Goal: Task Accomplishment & Management: Manage account settings

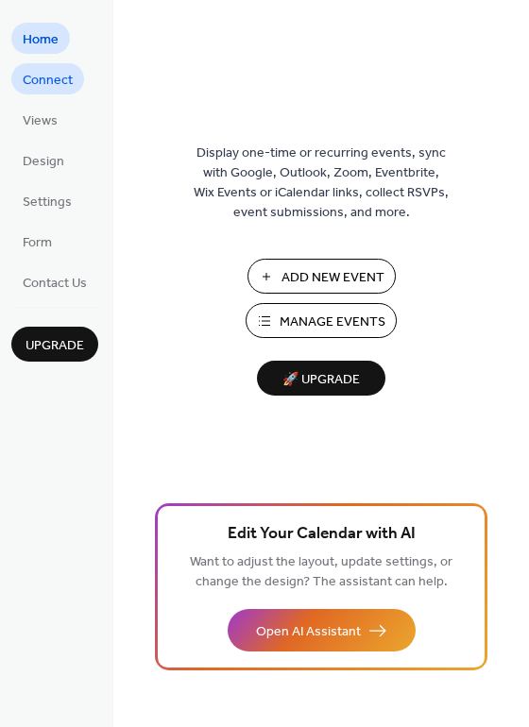
click at [40, 76] on span "Connect" at bounding box center [48, 81] width 50 height 20
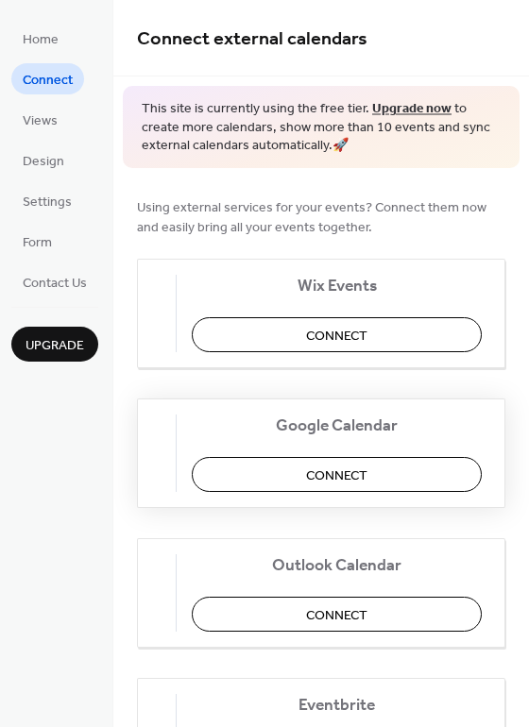
scroll to position [94, 0]
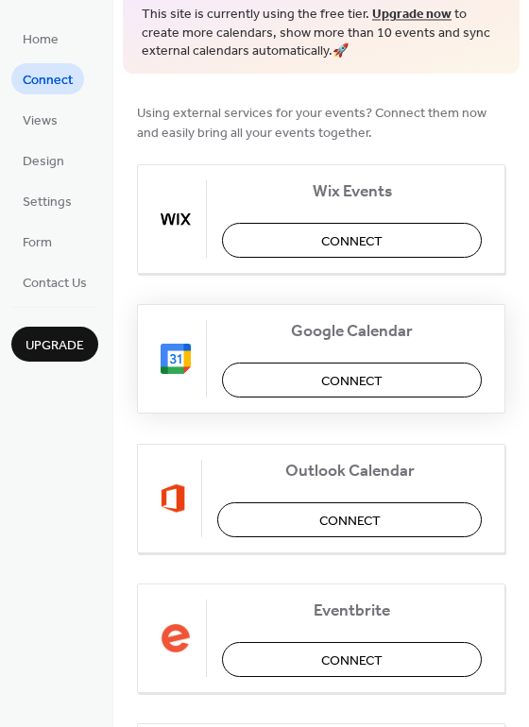
click at [324, 376] on span "Connect" at bounding box center [351, 381] width 61 height 20
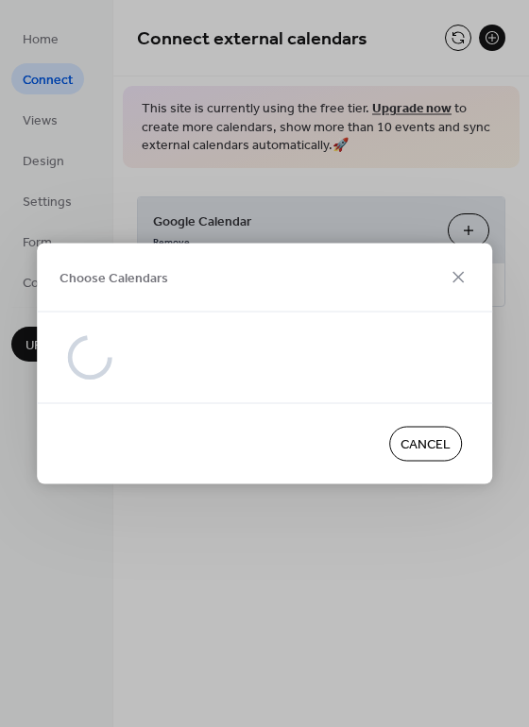
scroll to position [0, 0]
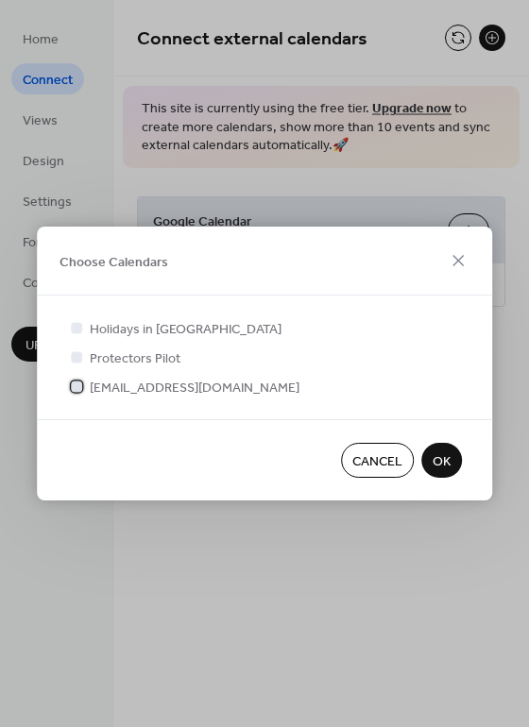
click at [78, 393] on div at bounding box center [76, 386] width 19 height 19
click at [454, 463] on button "OK" at bounding box center [441, 460] width 41 height 35
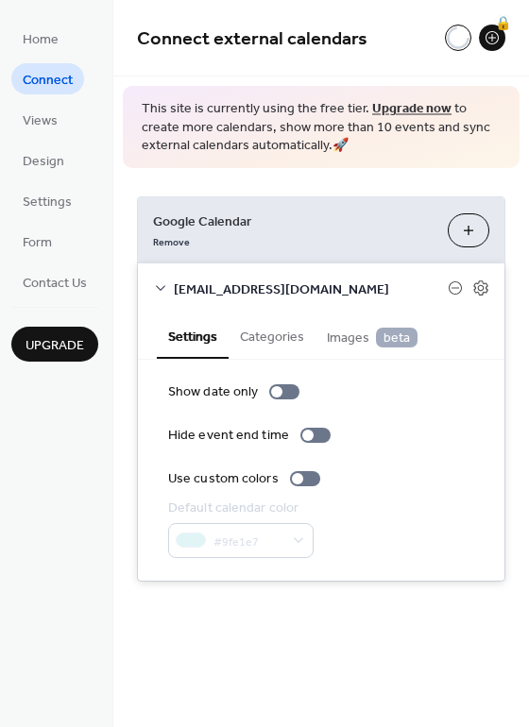
click at [285, 336] on button "Categories" at bounding box center [272, 335] width 87 height 43
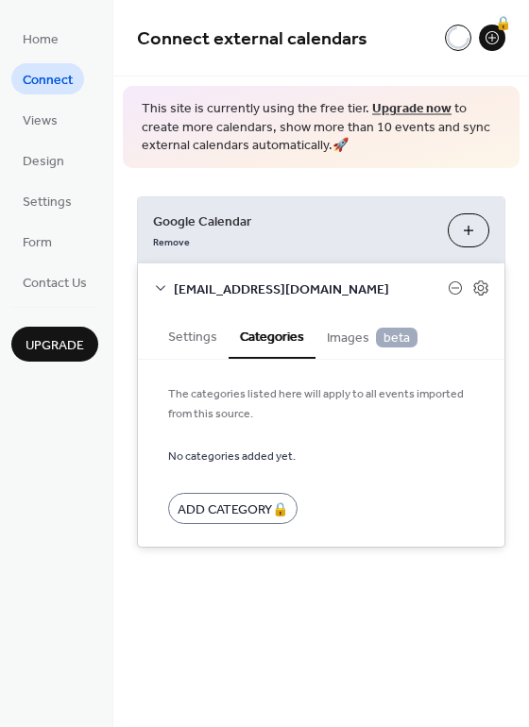
click at [348, 337] on span "Images beta" at bounding box center [372, 338] width 91 height 21
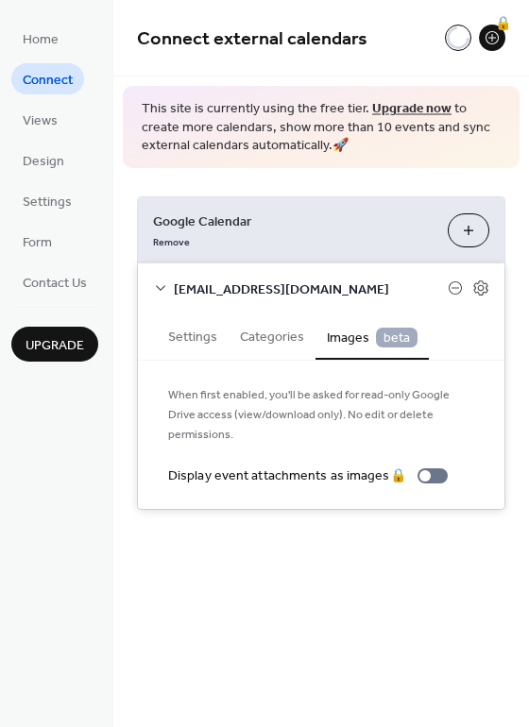
click at [191, 339] on button "Settings" at bounding box center [193, 335] width 72 height 43
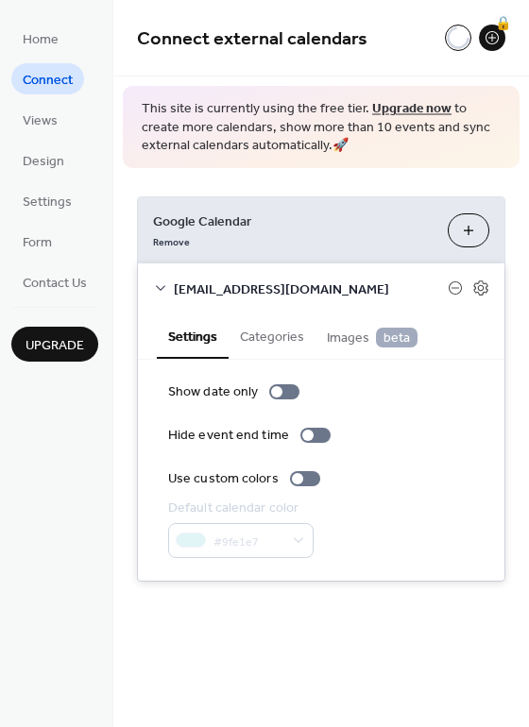
click at [161, 275] on div "protectorsofthesaltriver@gmail.com" at bounding box center [321, 288] width 366 height 50
click at [158, 293] on icon at bounding box center [160, 287] width 15 height 15
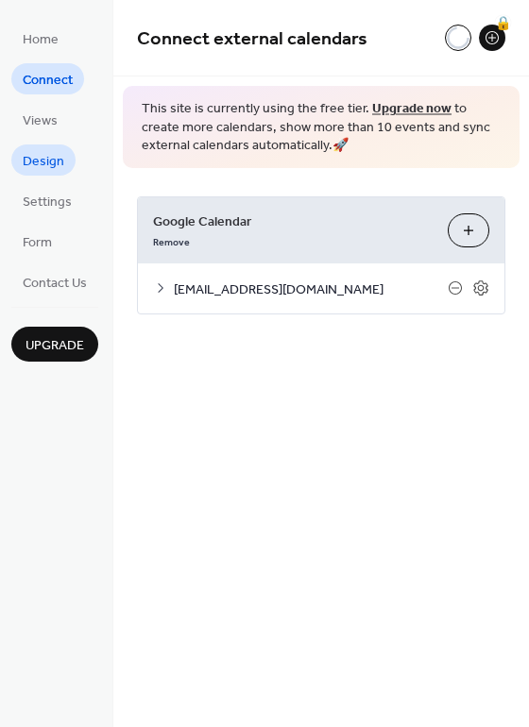
click at [45, 164] on span "Design" at bounding box center [44, 162] width 42 height 20
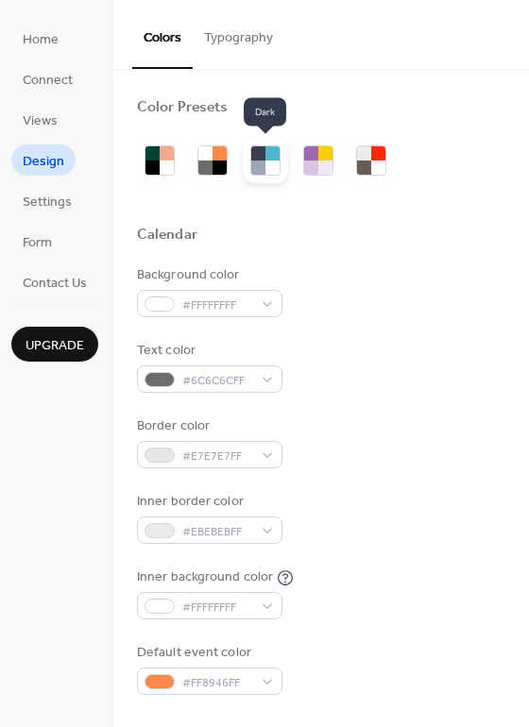
click at [258, 165] on div at bounding box center [258, 168] width 14 height 14
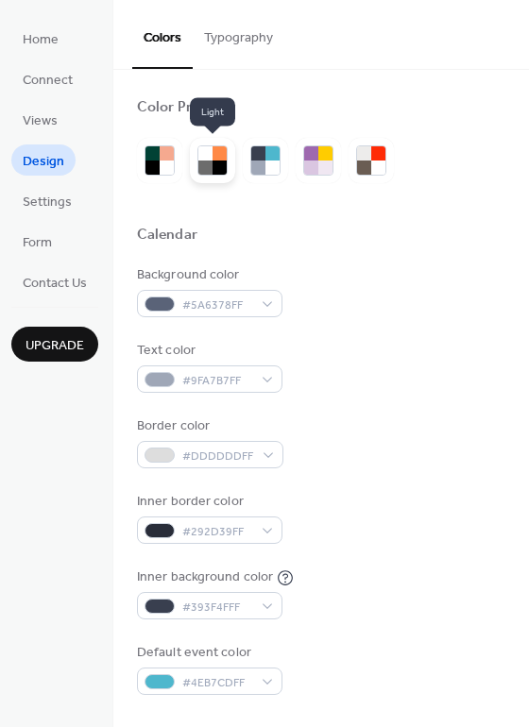
click at [224, 170] on div at bounding box center [219, 168] width 14 height 14
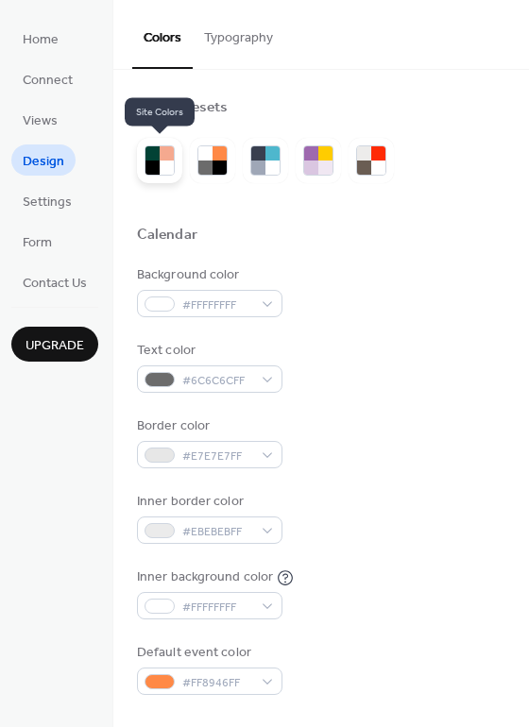
click at [158, 164] on div at bounding box center [152, 168] width 14 height 14
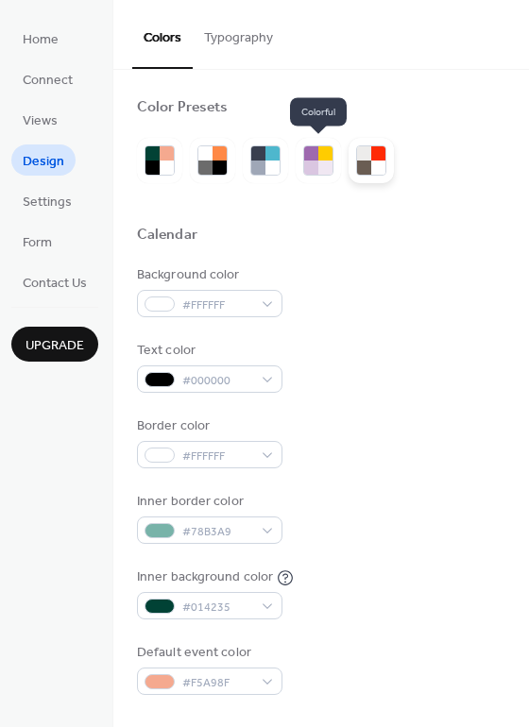
click at [363, 158] on div at bounding box center [364, 153] width 14 height 14
click at [328, 176] on div at bounding box center [318, 160] width 45 height 45
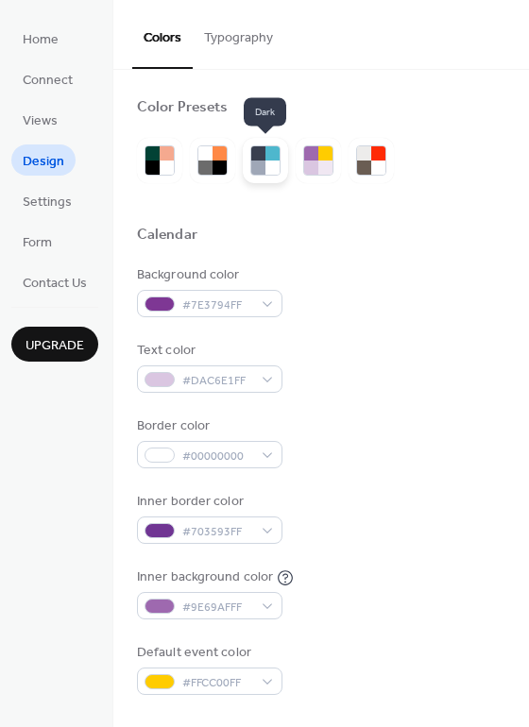
click at [257, 162] on div at bounding box center [258, 168] width 14 height 14
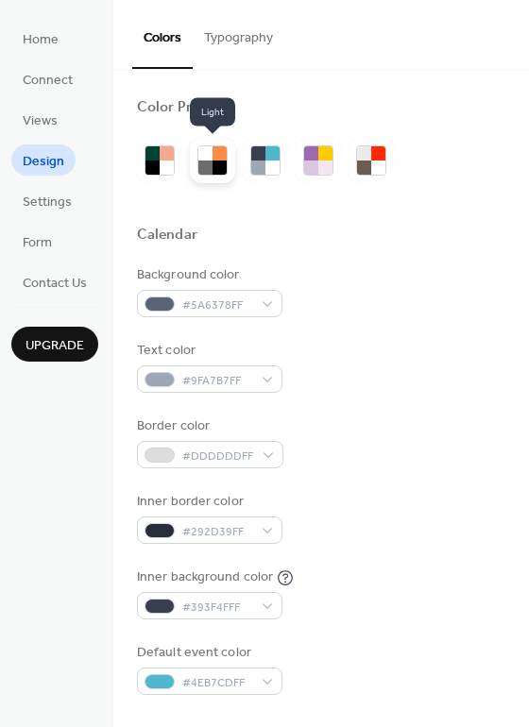
click at [223, 161] on div at bounding box center [219, 168] width 14 height 14
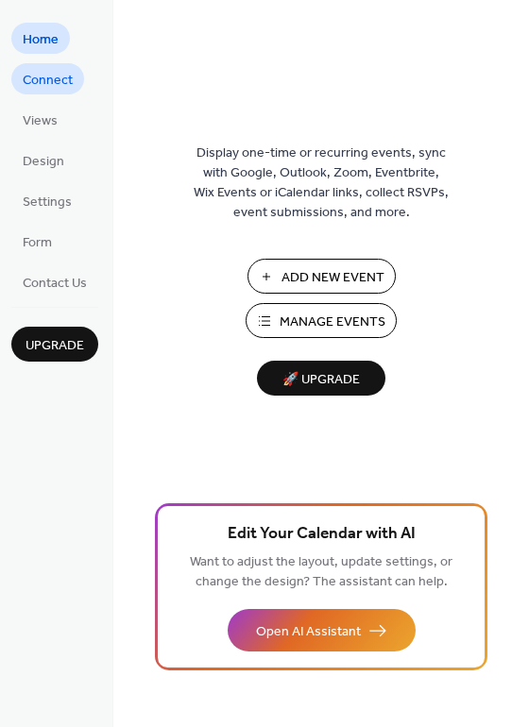
click at [48, 80] on span "Connect" at bounding box center [48, 81] width 50 height 20
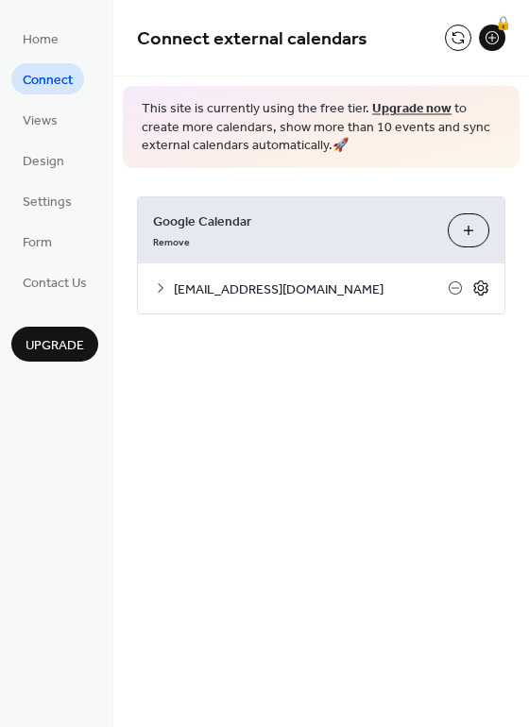
click at [484, 294] on icon at bounding box center [480, 288] width 17 height 17
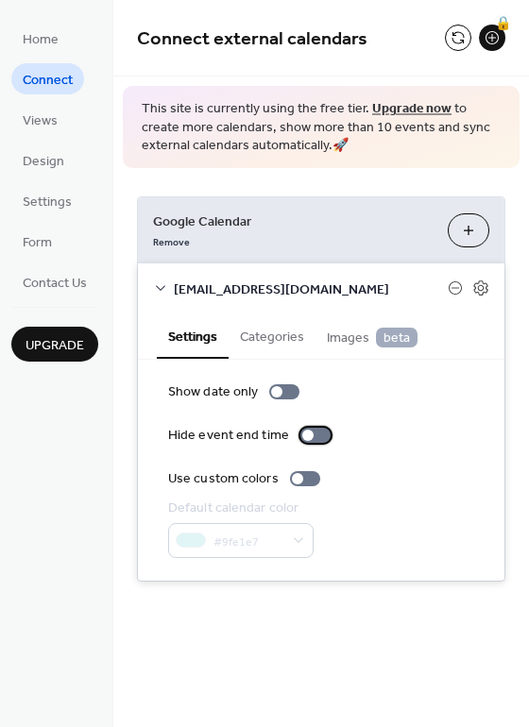
click at [316, 430] on div at bounding box center [315, 435] width 30 height 15
click at [317, 435] on div at bounding box center [322, 435] width 11 height 11
click at [280, 393] on div at bounding box center [284, 391] width 30 height 15
click at [306, 479] on div at bounding box center [305, 478] width 30 height 15
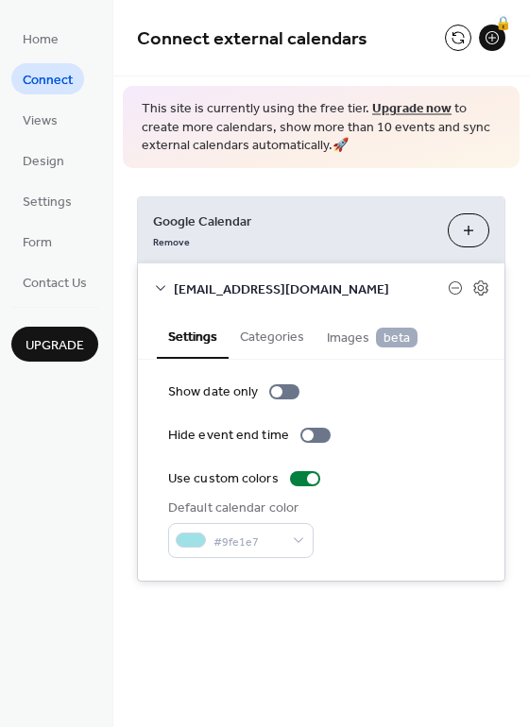
click at [293, 489] on div "Show date only Hide event end time Use custom colors Default calendar color #9f…" at bounding box center [321, 470] width 306 height 176
click at [292, 486] on label "Use custom colors" at bounding box center [248, 479] width 160 height 20
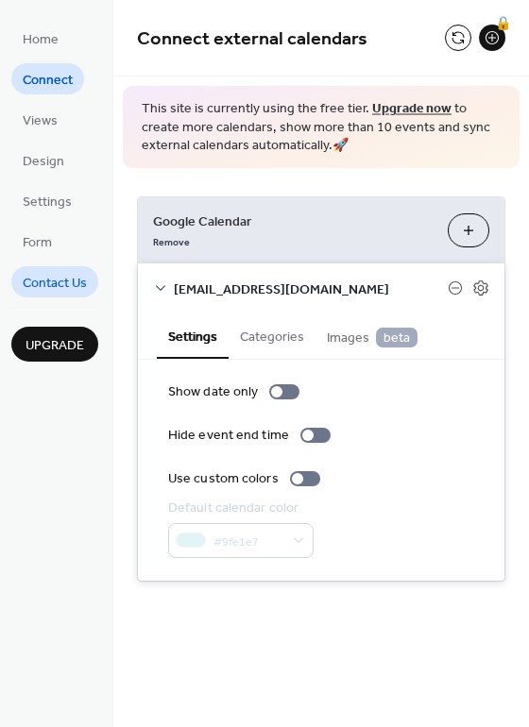
click at [60, 277] on span "Contact Us" at bounding box center [55, 284] width 64 height 20
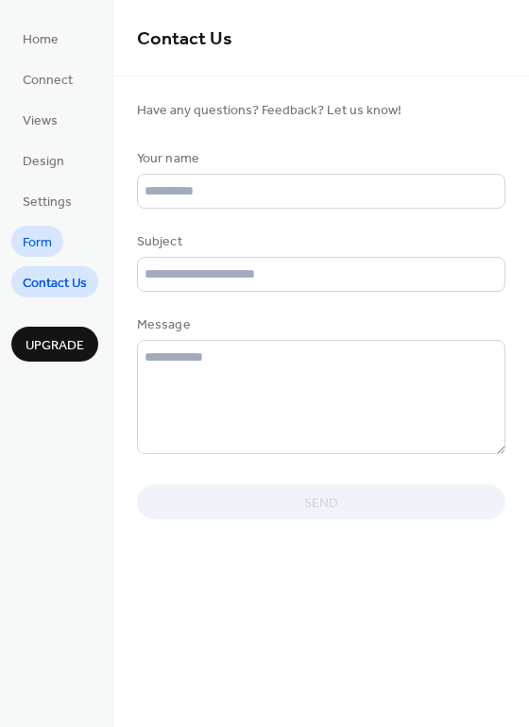
click at [34, 233] on span "Form" at bounding box center [37, 243] width 29 height 20
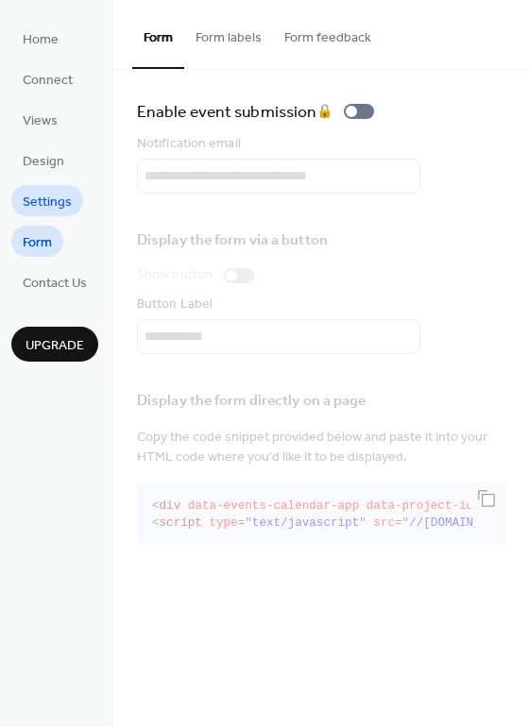
click at [33, 202] on span "Settings" at bounding box center [47, 203] width 49 height 20
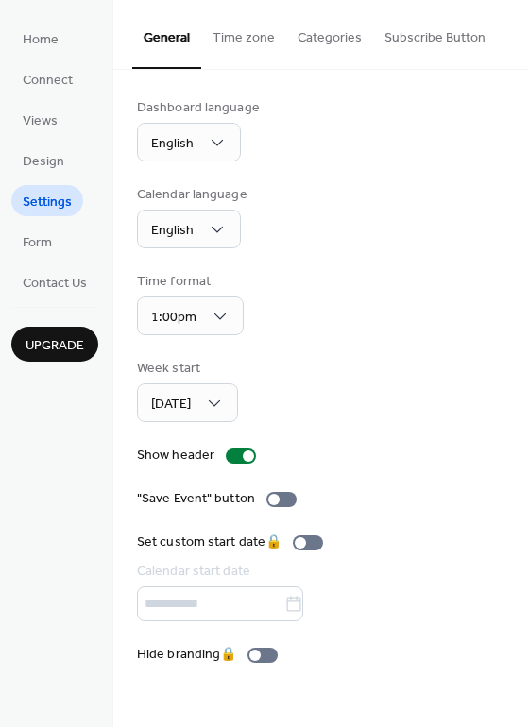
click at [262, 34] on button "Time zone" at bounding box center [243, 33] width 85 height 67
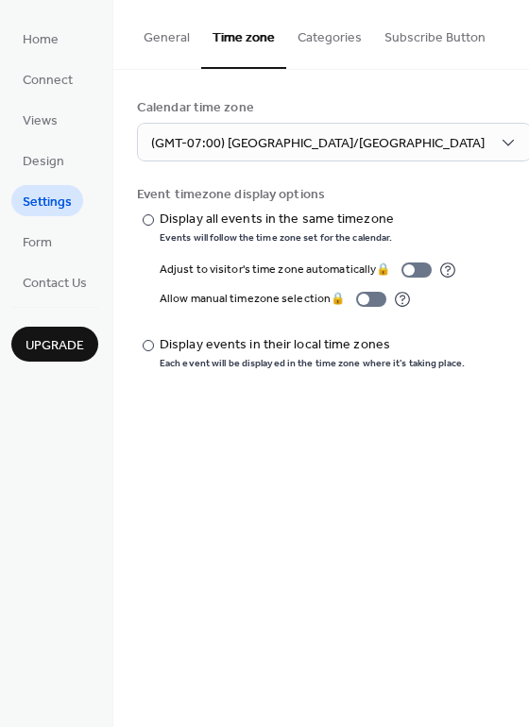
click at [318, 39] on button "Categories" at bounding box center [329, 33] width 87 height 67
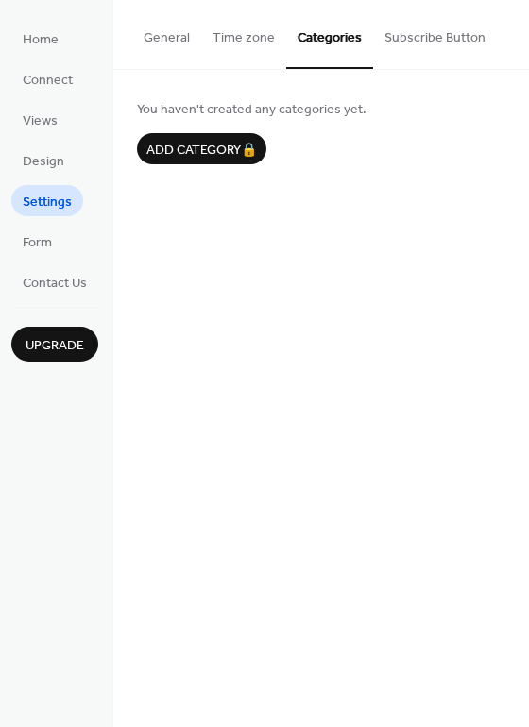
click at [426, 33] on button "Subscribe Button" at bounding box center [435, 33] width 124 height 67
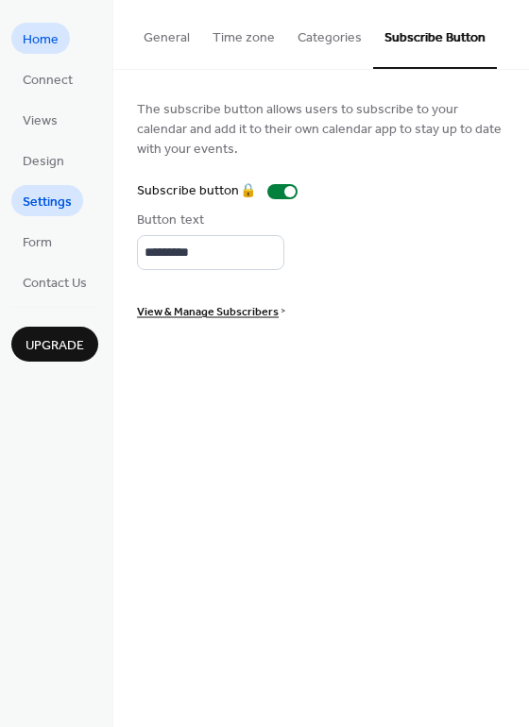
click at [57, 31] on span "Home" at bounding box center [41, 40] width 36 height 20
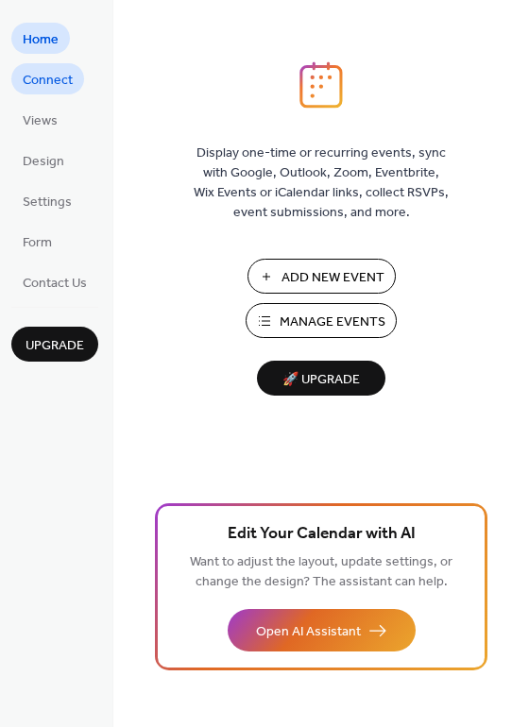
click at [50, 78] on span "Connect" at bounding box center [48, 81] width 50 height 20
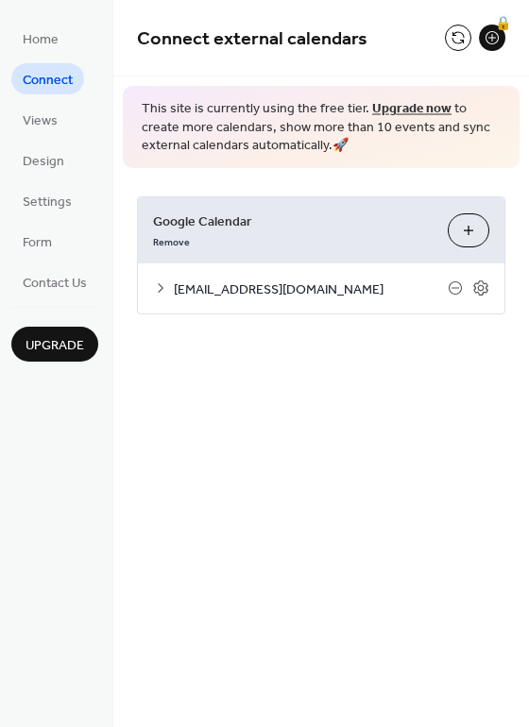
click at [401, 107] on link "Upgrade now" at bounding box center [411, 108] width 79 height 25
click at [459, 286] on icon at bounding box center [455, 287] width 15 height 15
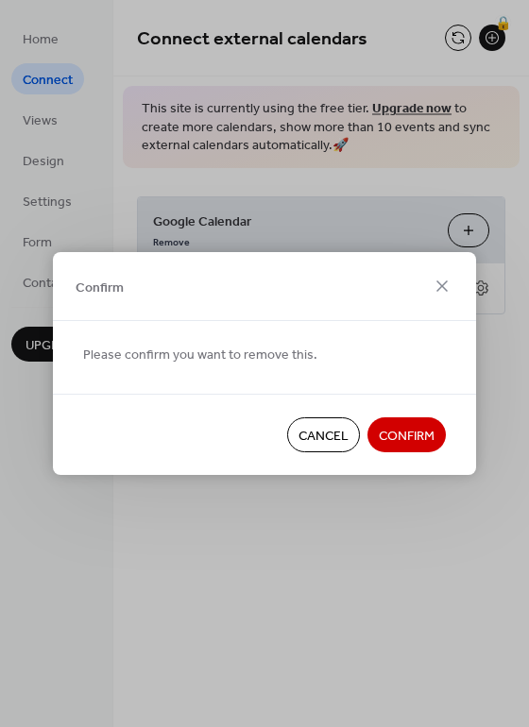
click at [391, 431] on span "Confirm" at bounding box center [407, 437] width 56 height 20
